Goal: Find specific page/section: Find specific page/section

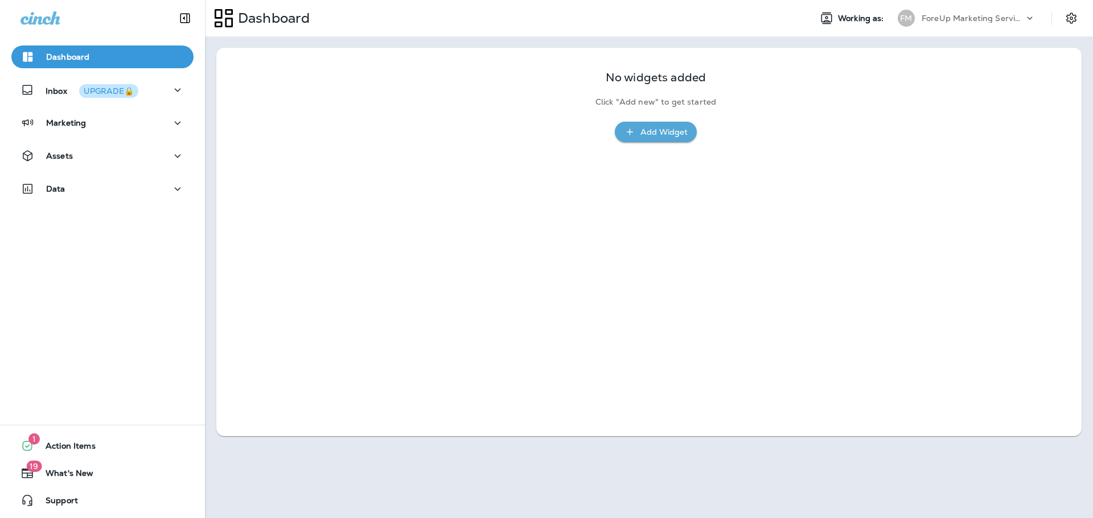
click at [1032, 17] on icon at bounding box center [1029, 18] width 11 height 11
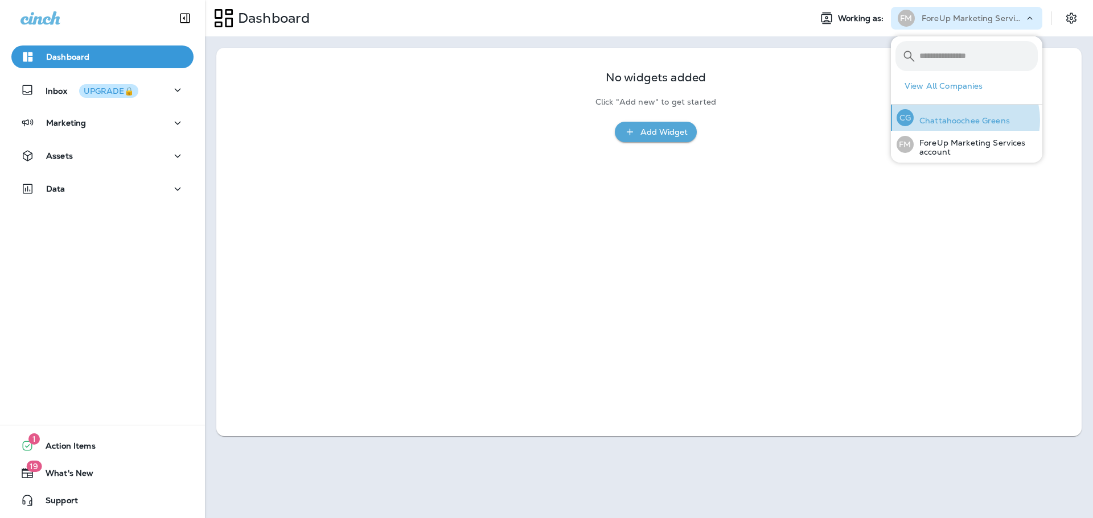
click at [965, 120] on p "Chattahoochee Greens" at bounding box center [961, 120] width 96 height 9
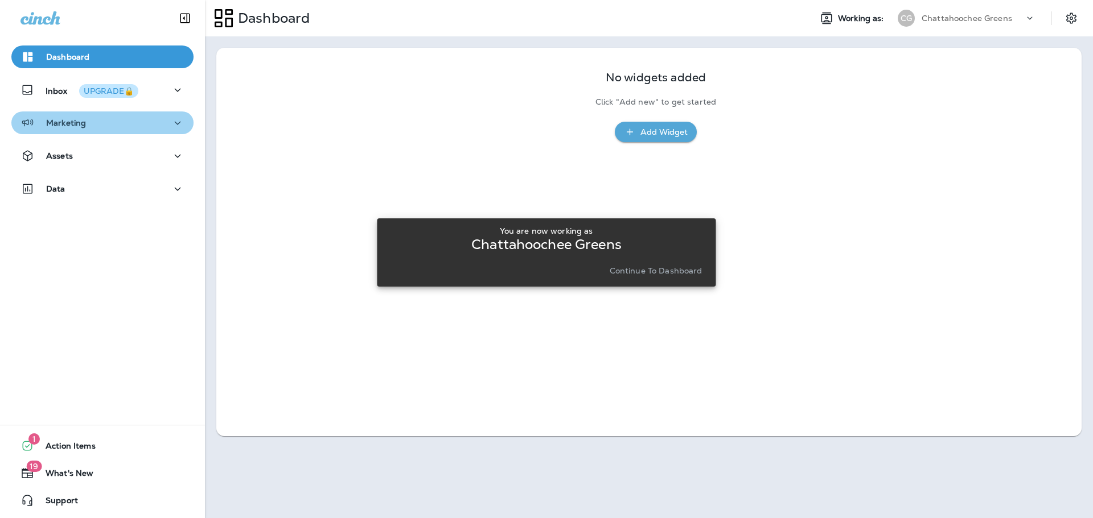
click at [153, 124] on div "Marketing" at bounding box center [102, 123] width 164 height 14
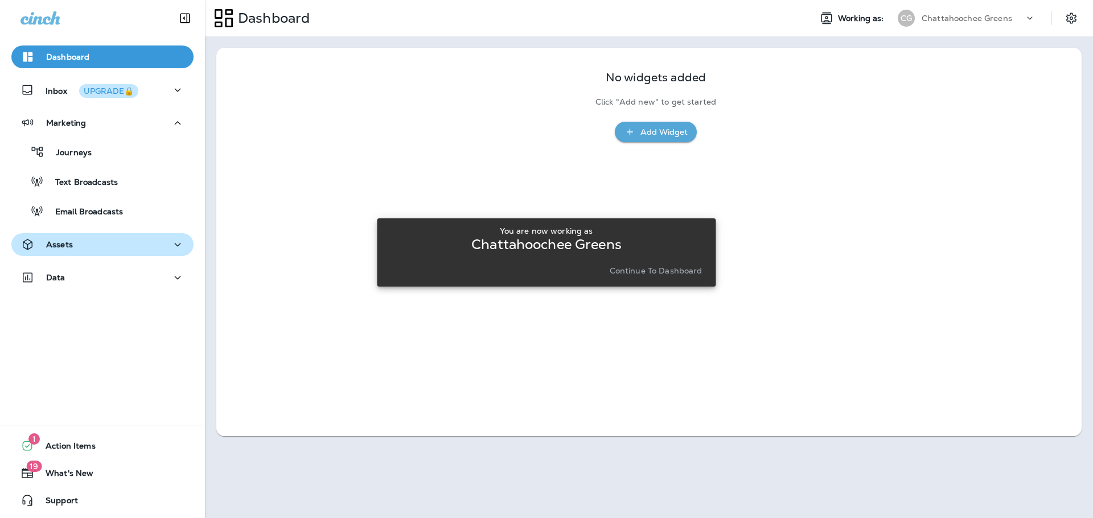
click at [171, 239] on icon "button" at bounding box center [178, 245] width 14 height 14
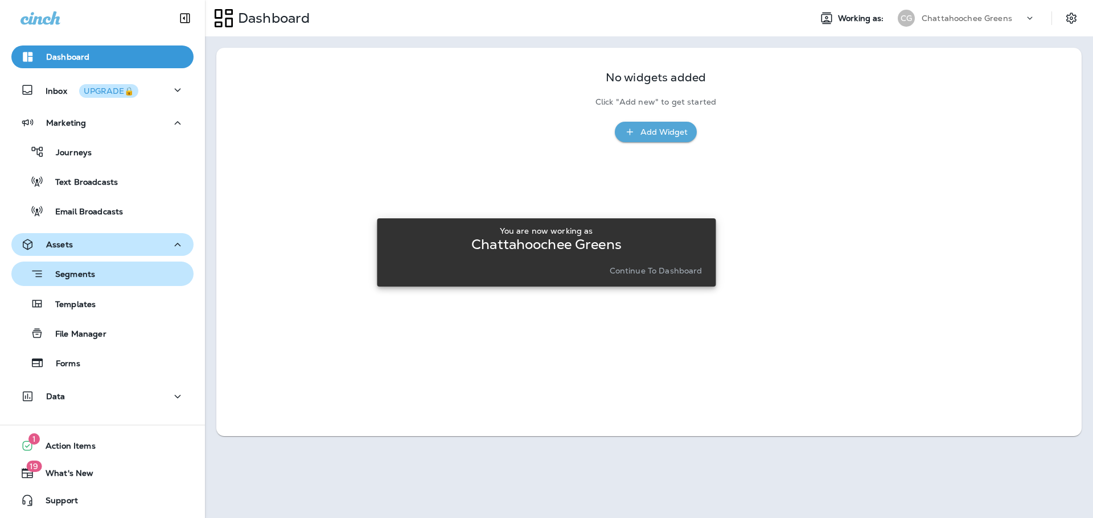
click at [67, 275] on p "Segments" at bounding box center [69, 275] width 51 height 11
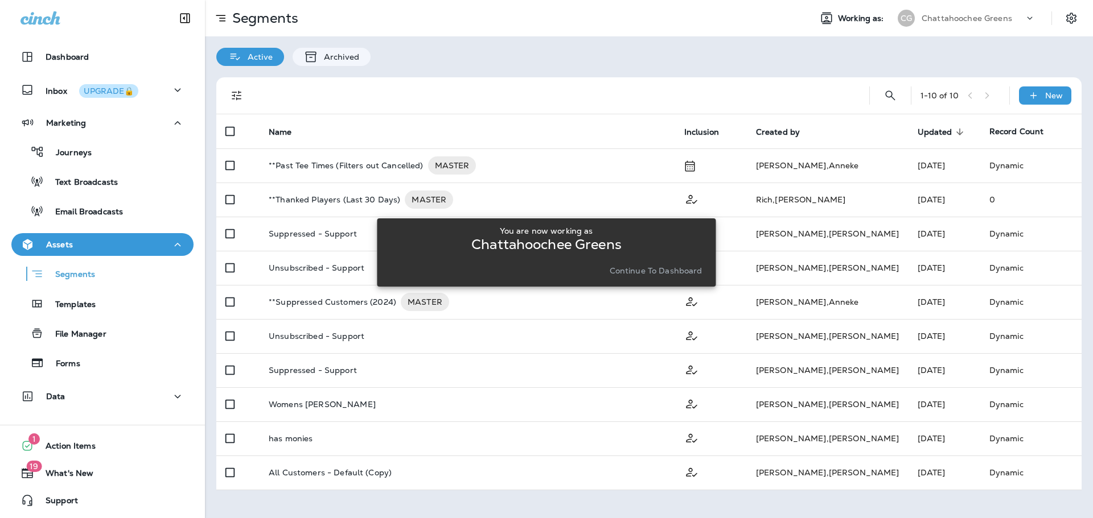
click at [492, 42] on div "You are now working as Chattahoochee Greens Continue to Dashboard" at bounding box center [546, 252] width 339 height 505
click at [569, 492] on div "You are now working as Chattahoochee Greens Continue to Dashboard" at bounding box center [546, 252] width 339 height 505
click at [551, 48] on div "You are now working as Chattahoochee Greens Continue to Dashboard" at bounding box center [546, 252] width 339 height 505
